Goal: Transaction & Acquisition: Purchase product/service

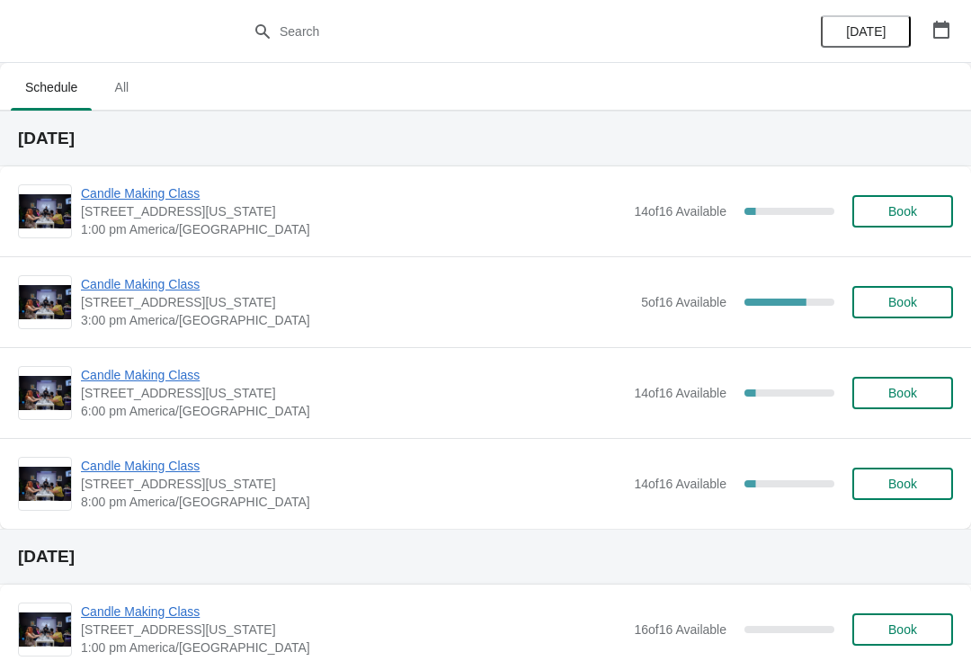
click at [910, 201] on button "Book" at bounding box center [903, 211] width 101 height 32
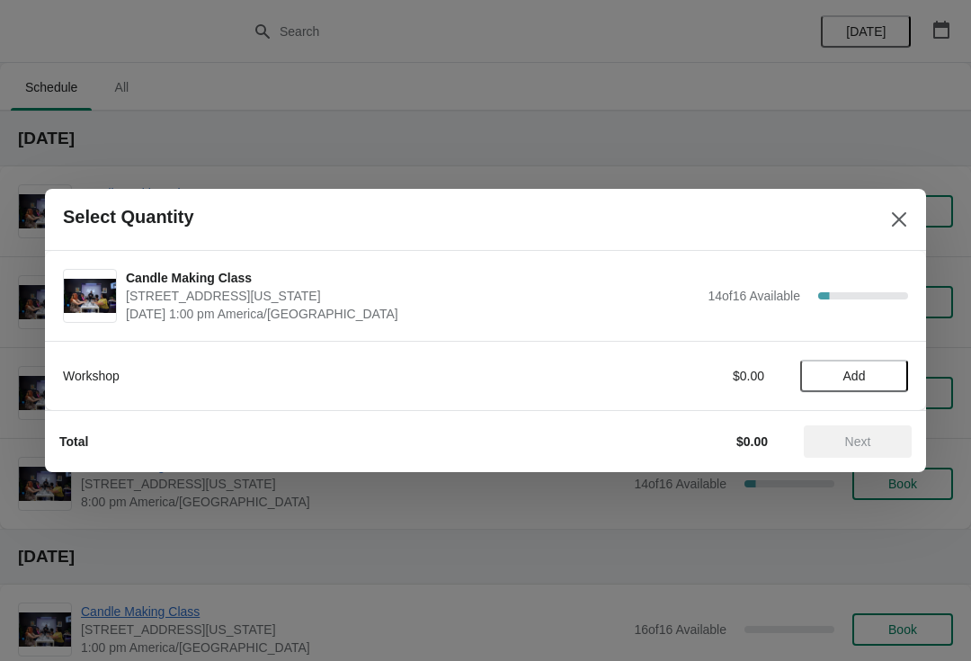
click at [870, 363] on button "Add" at bounding box center [854, 376] width 108 height 32
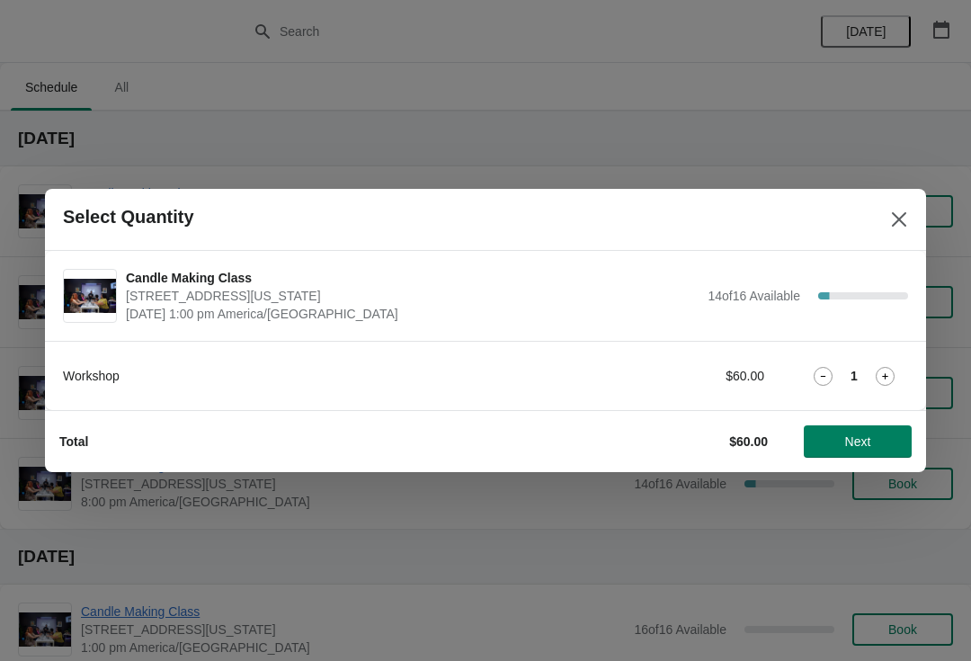
click at [872, 412] on div "Total $60.00 Next" at bounding box center [478, 434] width 867 height 47
click at [863, 426] on button "Next" at bounding box center [858, 441] width 108 height 32
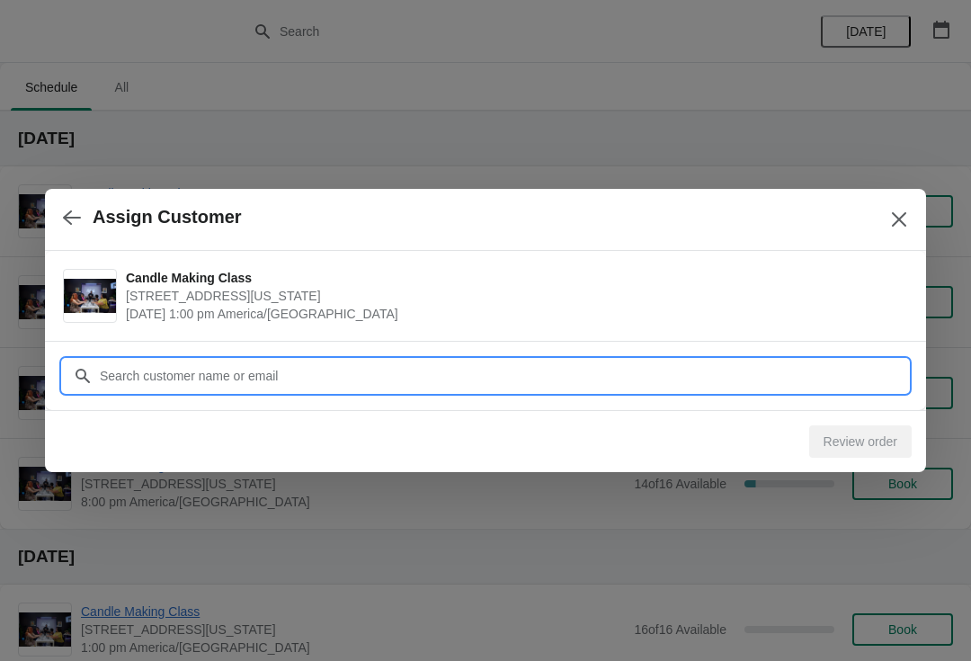
click at [245, 363] on input "Customer" at bounding box center [503, 376] width 809 height 32
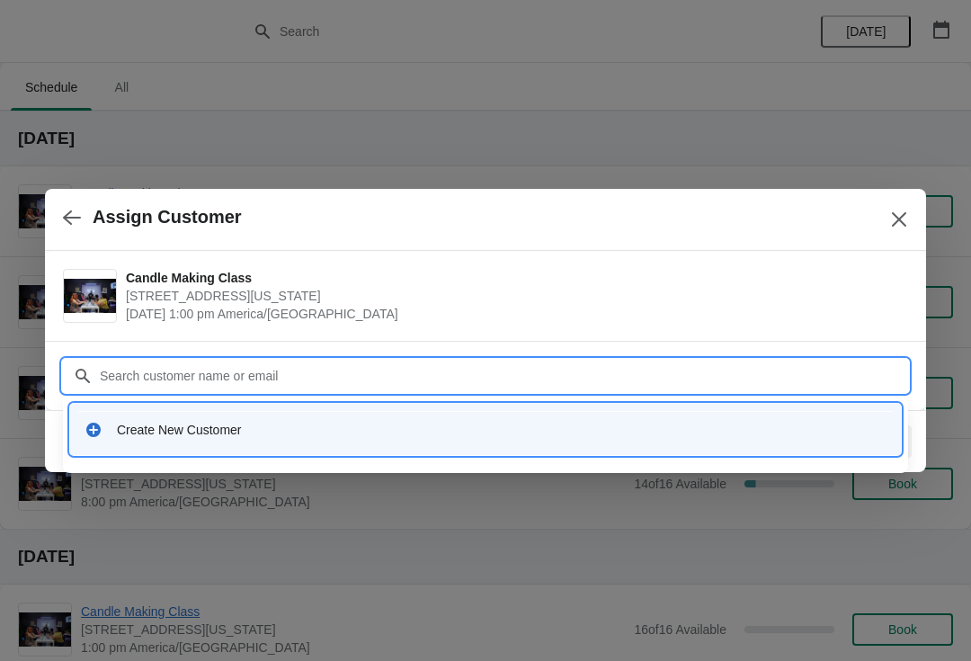
click at [101, 427] on icon at bounding box center [94, 430] width 18 height 18
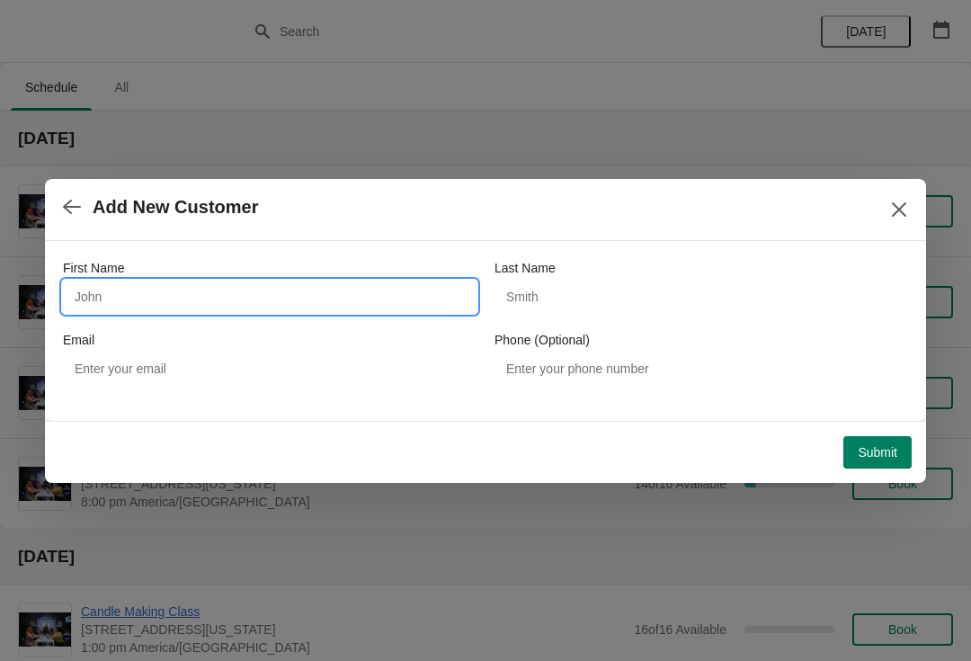
click at [135, 283] on input "First Name" at bounding box center [270, 297] width 414 height 32
type input "[PERSON_NAME]"
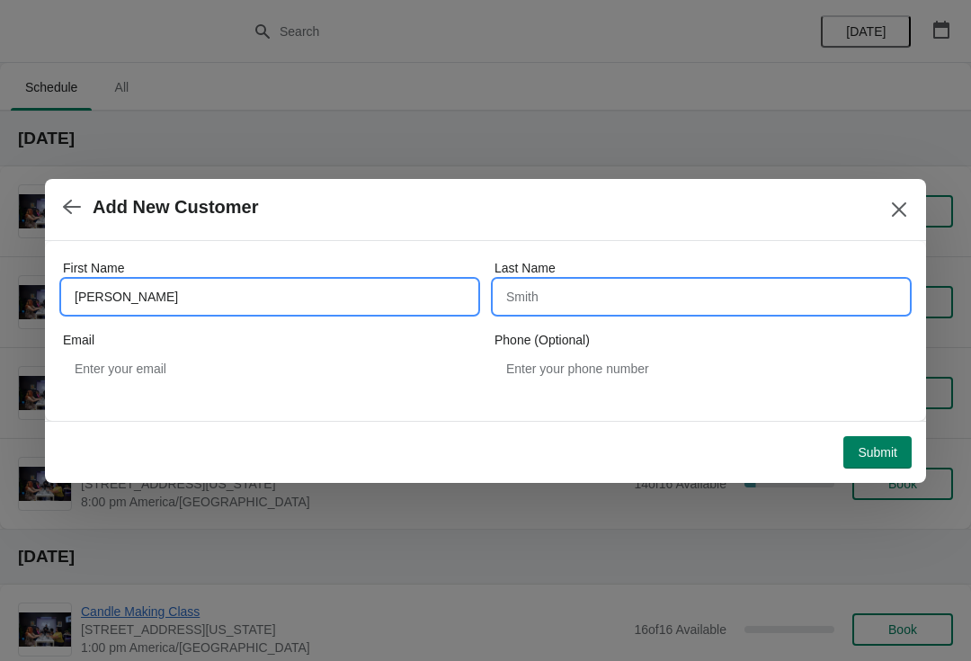
click at [568, 298] on input "Last Name" at bounding box center [702, 297] width 414 height 32
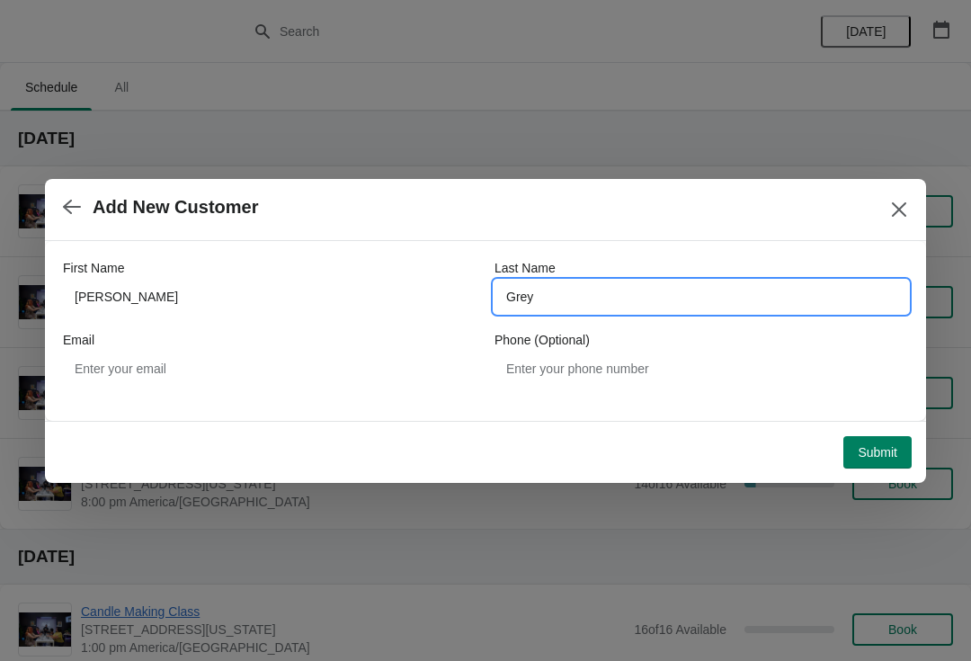
type input "Grey"
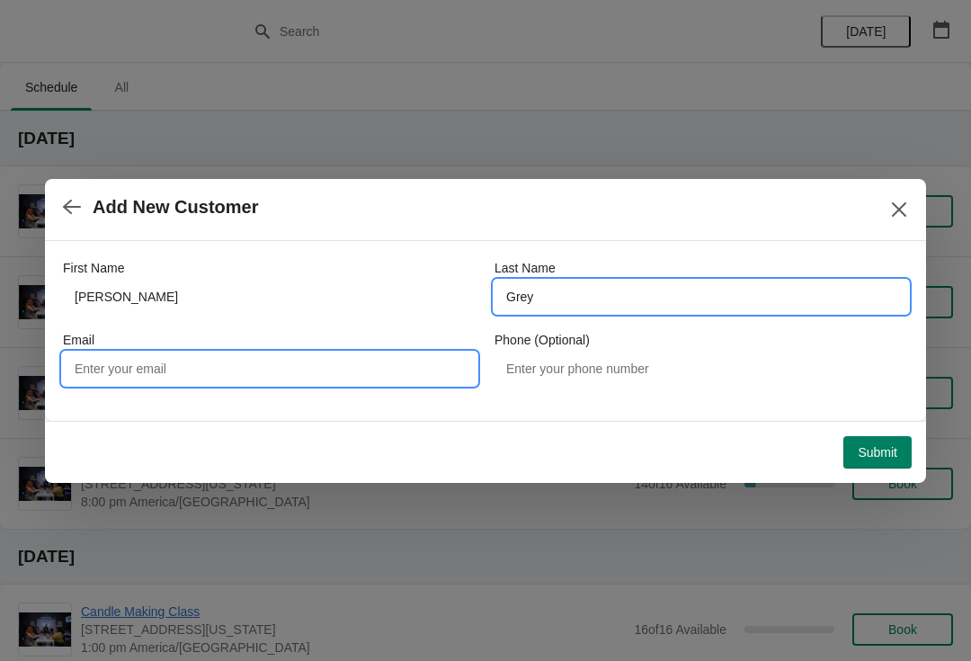
click at [280, 370] on input "Email" at bounding box center [270, 369] width 414 height 32
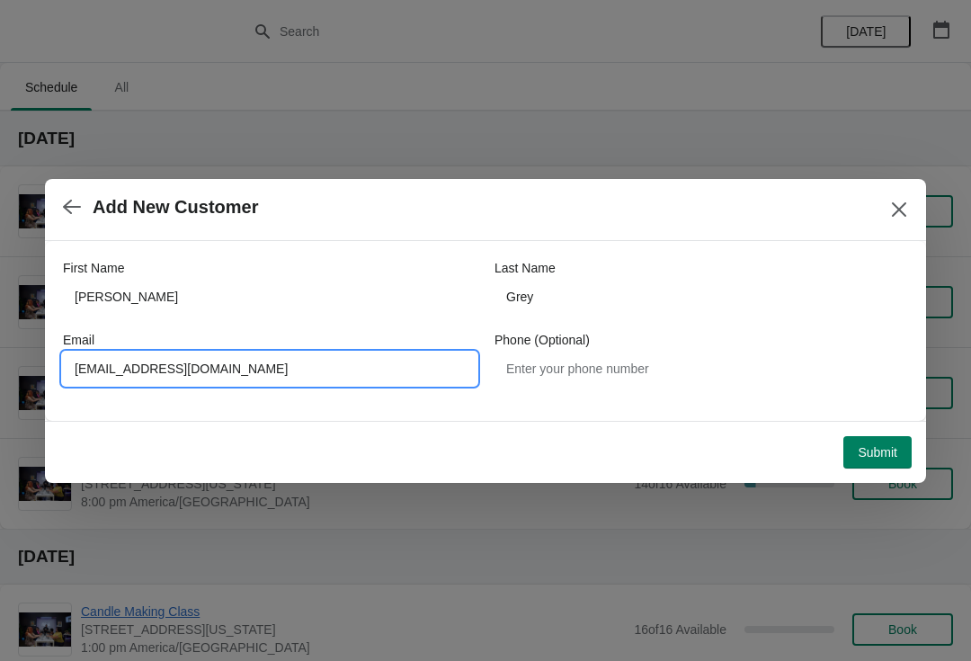
type input "[EMAIL_ADDRESS][DOMAIN_NAME]"
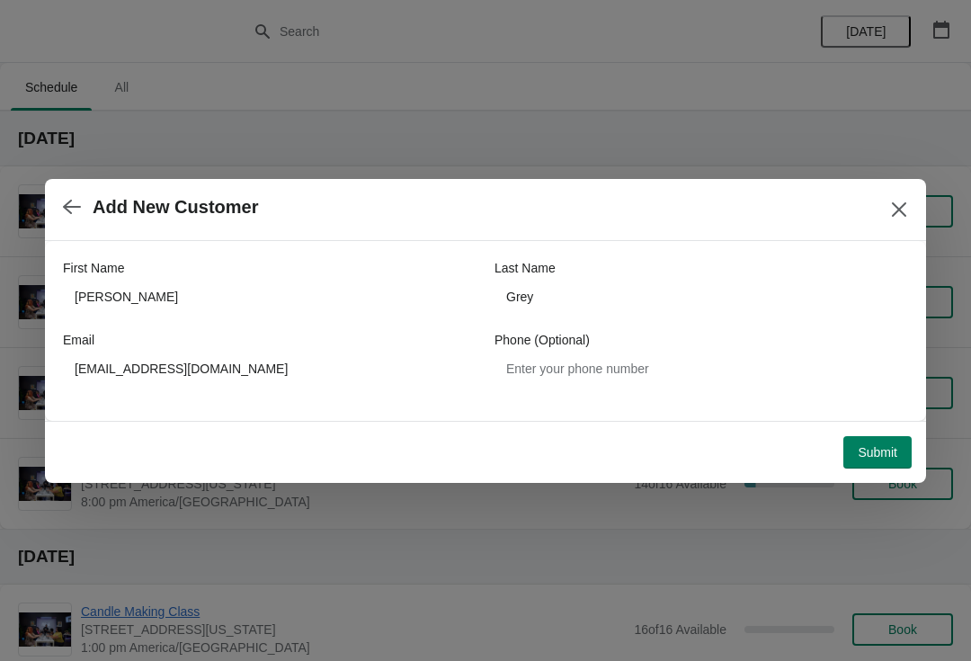
click at [887, 442] on button "Submit" at bounding box center [878, 452] width 68 height 32
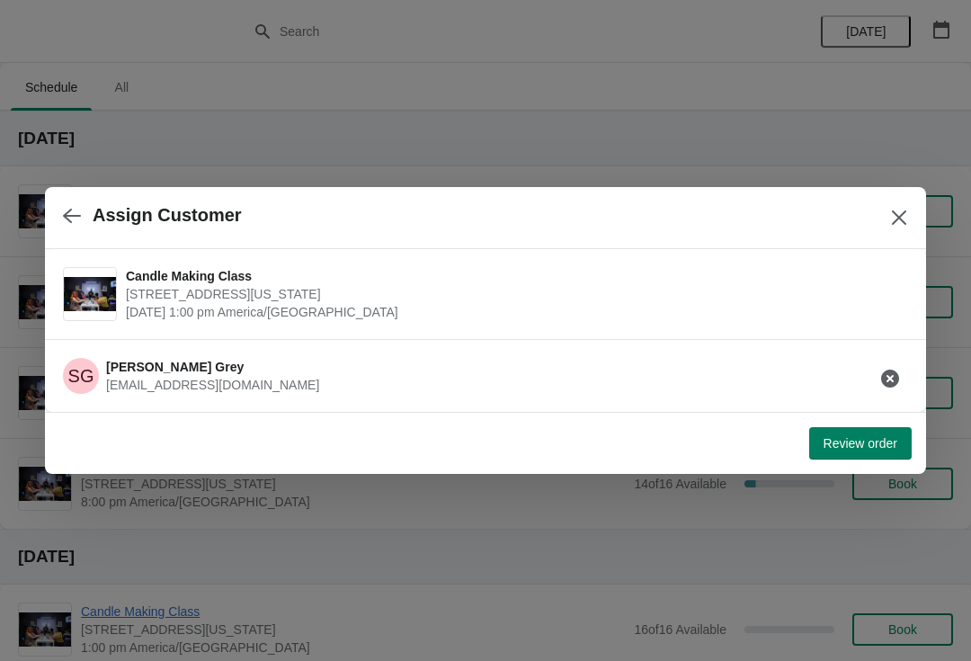
click at [868, 438] on span "Review order" at bounding box center [861, 443] width 74 height 14
